Goal: Navigation & Orientation: Find specific page/section

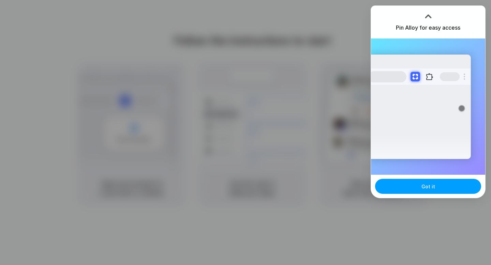
click at [429, 193] on button "Got it" at bounding box center [428, 186] width 106 height 15
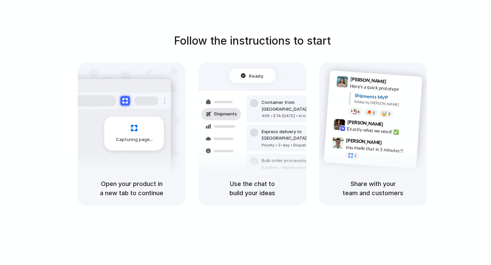
click at [246, 133] on div at bounding box center [246, 133] width 0 height 0
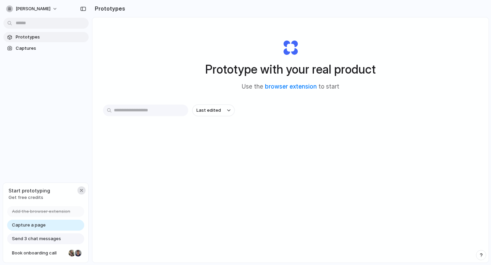
click at [81, 189] on div "button" at bounding box center [81, 190] width 5 height 5
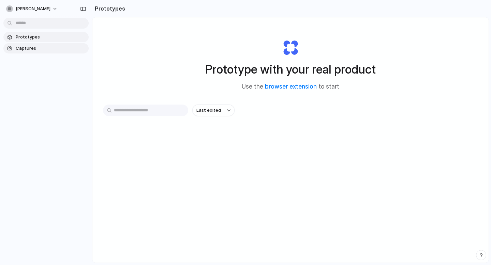
click at [40, 49] on span "Captures" at bounding box center [51, 48] width 70 height 7
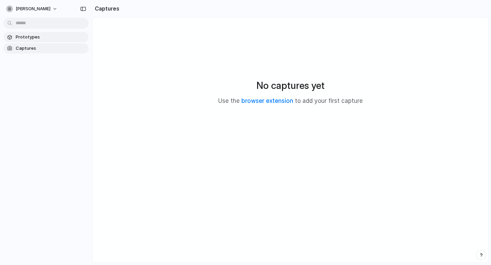
click at [54, 37] on span "Prototypes" at bounding box center [51, 37] width 70 height 7
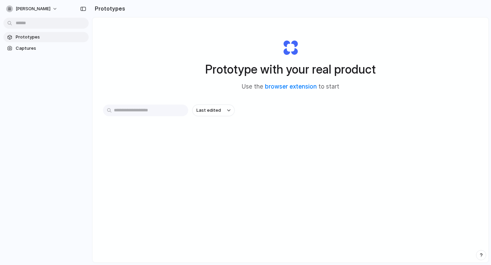
click at [49, 22] on body "[PERSON_NAME] Prototypes Captures Prototypes Prototype with your real product U…" at bounding box center [245, 132] width 491 height 265
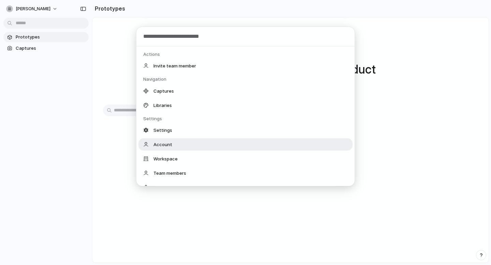
click at [164, 146] on span "Account" at bounding box center [162, 144] width 19 height 7
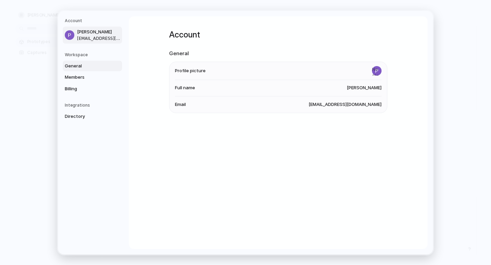
click at [83, 64] on span "General" at bounding box center [87, 65] width 44 height 7
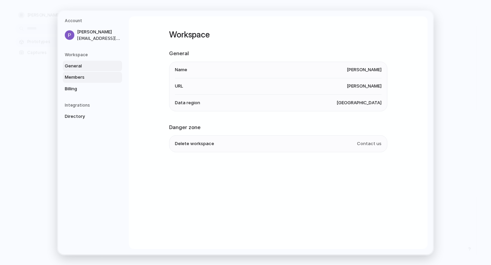
click at [83, 77] on span "Members" at bounding box center [87, 77] width 44 height 7
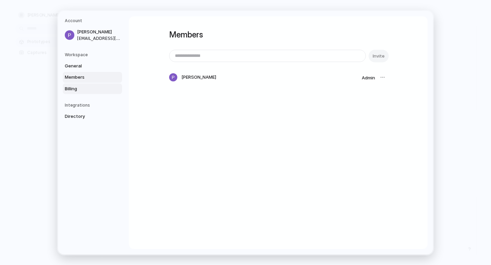
click at [77, 86] on span "Billing" at bounding box center [87, 88] width 44 height 7
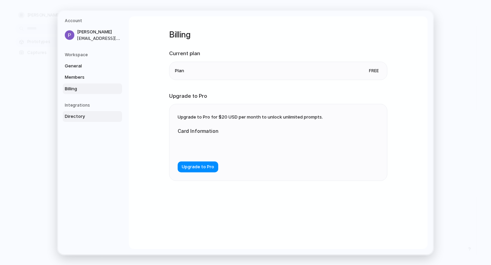
click at [83, 114] on span "Directory" at bounding box center [87, 116] width 44 height 7
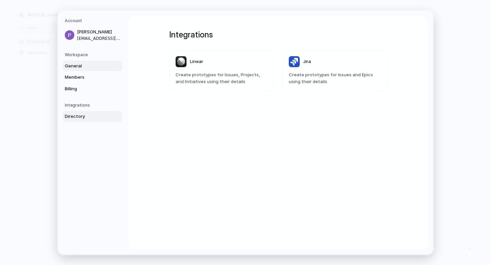
click at [97, 62] on link "General" at bounding box center [92, 65] width 59 height 11
